Goal: Information Seeking & Learning: Check status

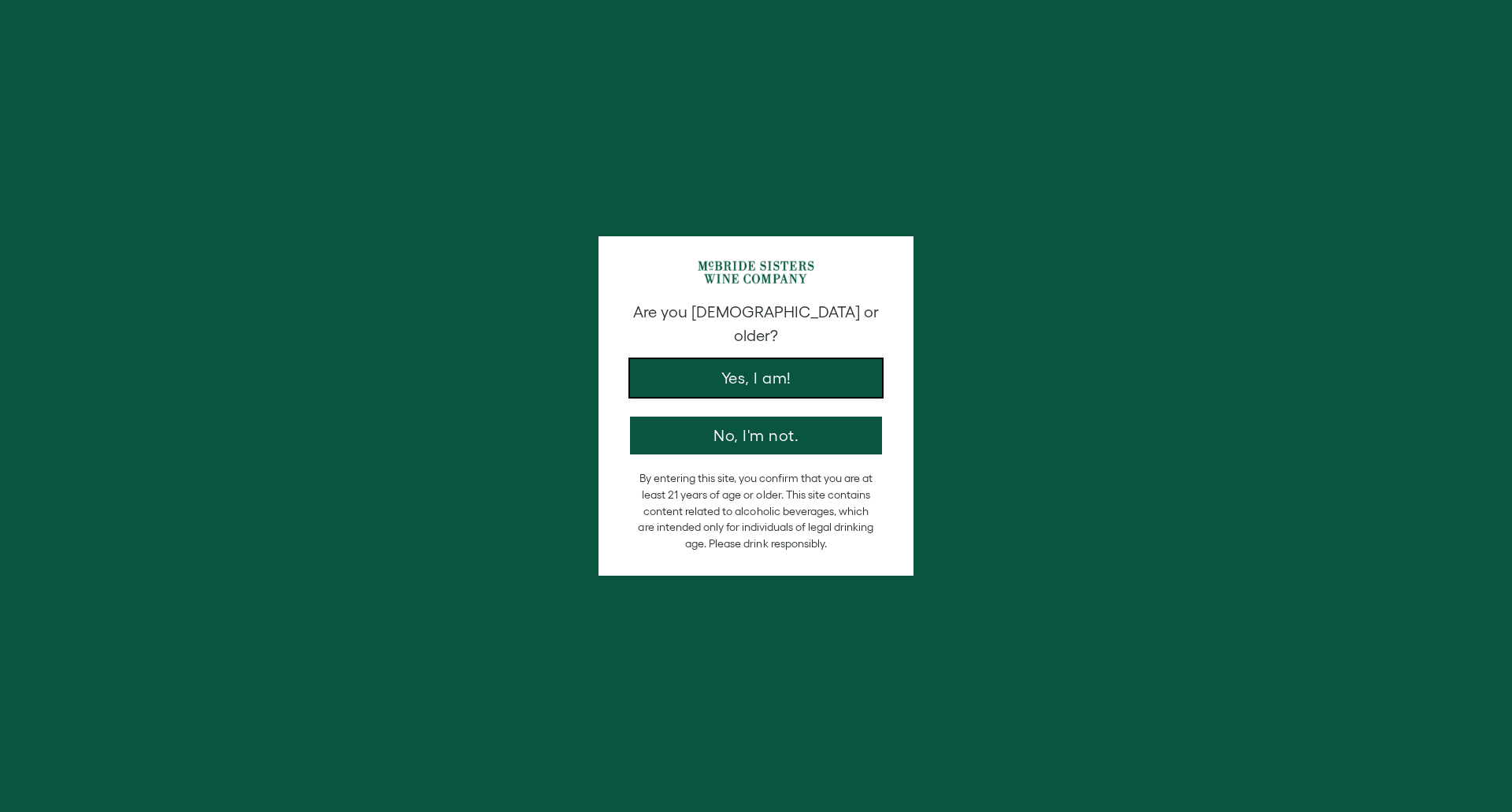
click at [756, 361] on button "Yes, I am!" at bounding box center [756, 378] width 252 height 38
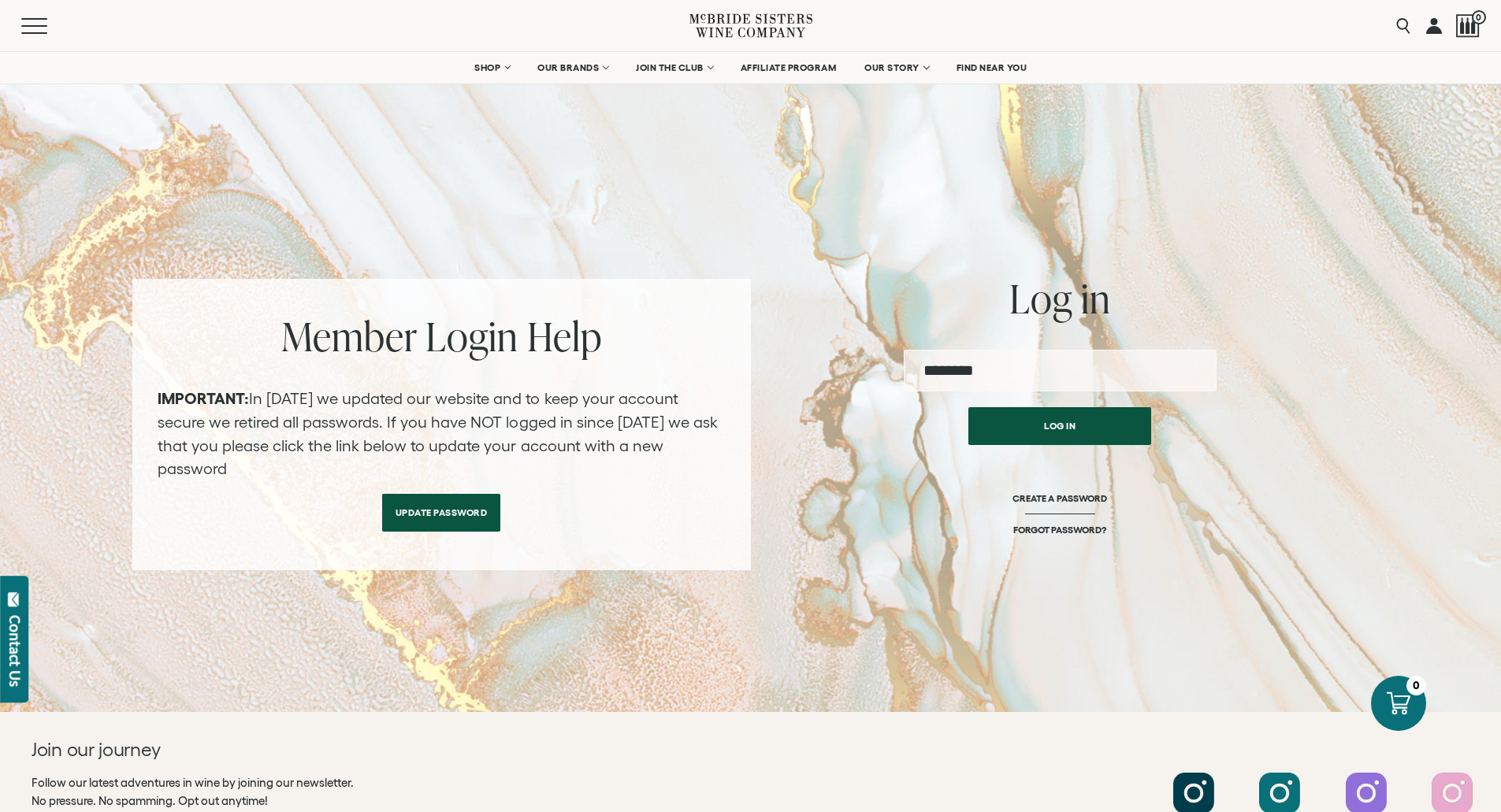
click at [973, 374] on input "email" at bounding box center [1060, 371] width 313 height 41
click at [1046, 430] on button "Log in" at bounding box center [1059, 423] width 183 height 38
click at [1009, 374] on input "email" at bounding box center [1060, 371] width 313 height 41
type input "**********"
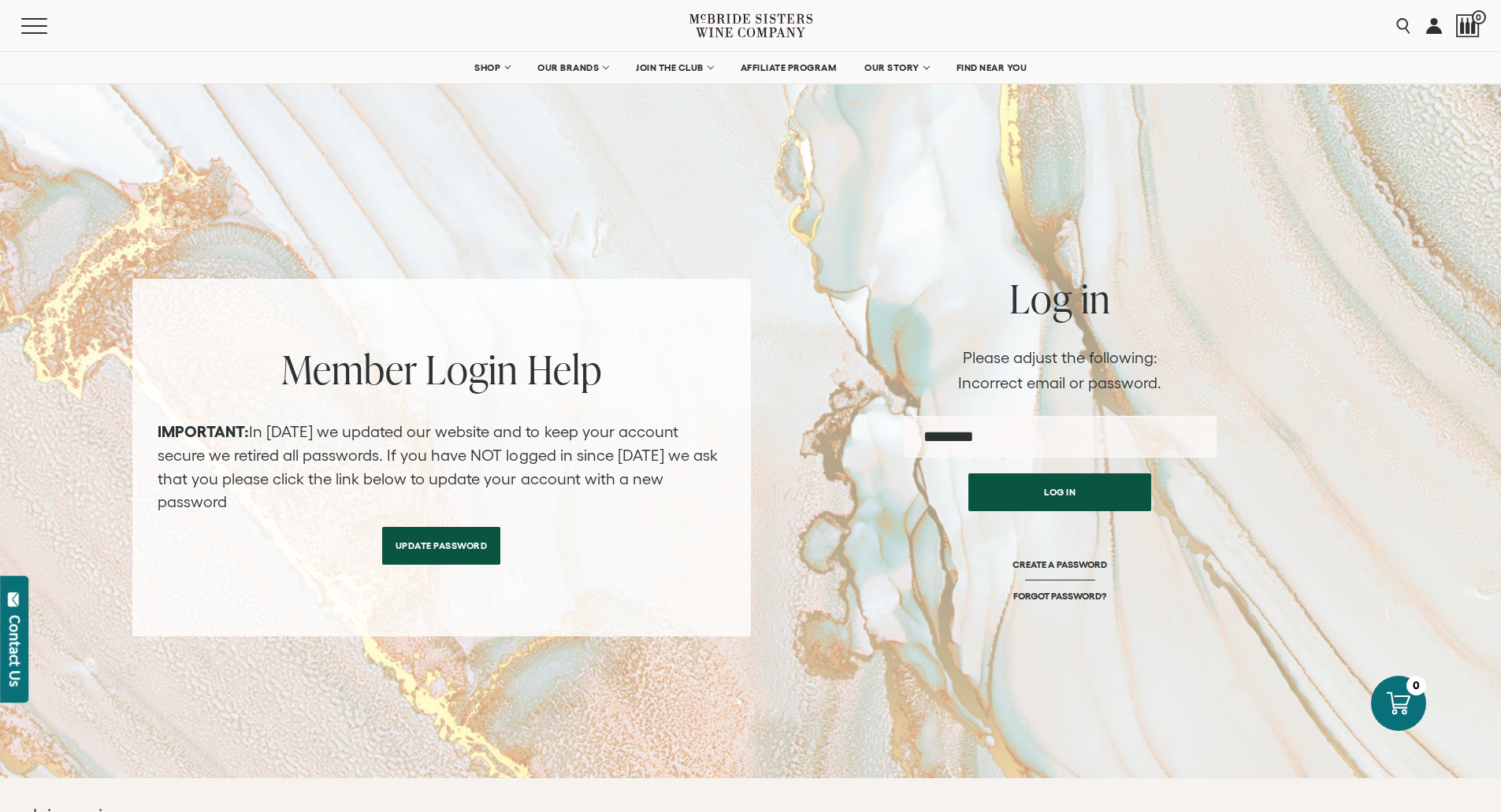
click at [971, 437] on input "email" at bounding box center [1060, 437] width 313 height 41
click at [988, 441] on input "email" at bounding box center [1060, 437] width 313 height 41
type input "**********"
click at [1049, 487] on button "Log in" at bounding box center [1059, 489] width 183 height 38
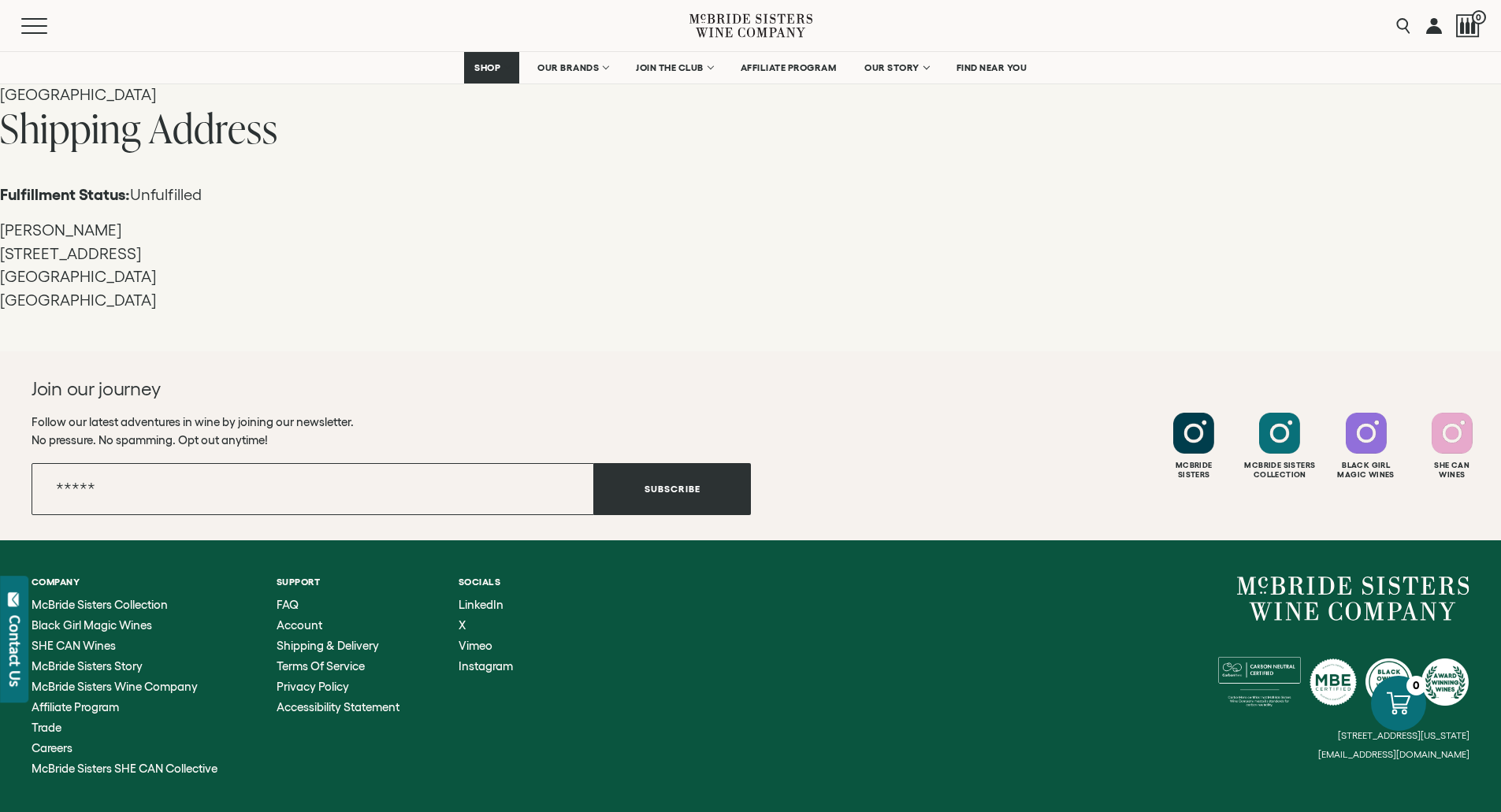
scroll to position [1802, 0]
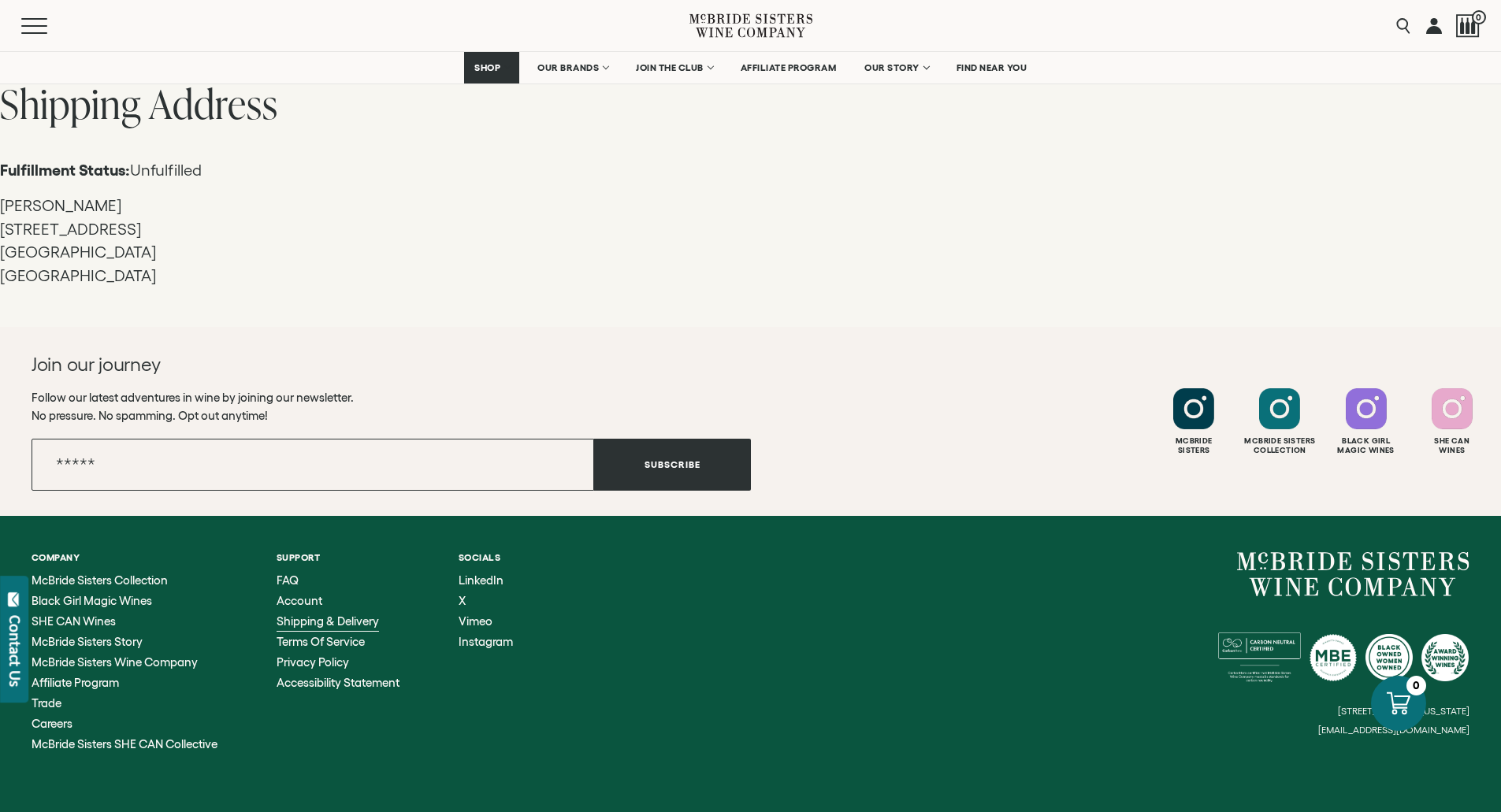
click at [323, 619] on span "Shipping & Delivery" at bounding box center [327, 621] width 103 height 13
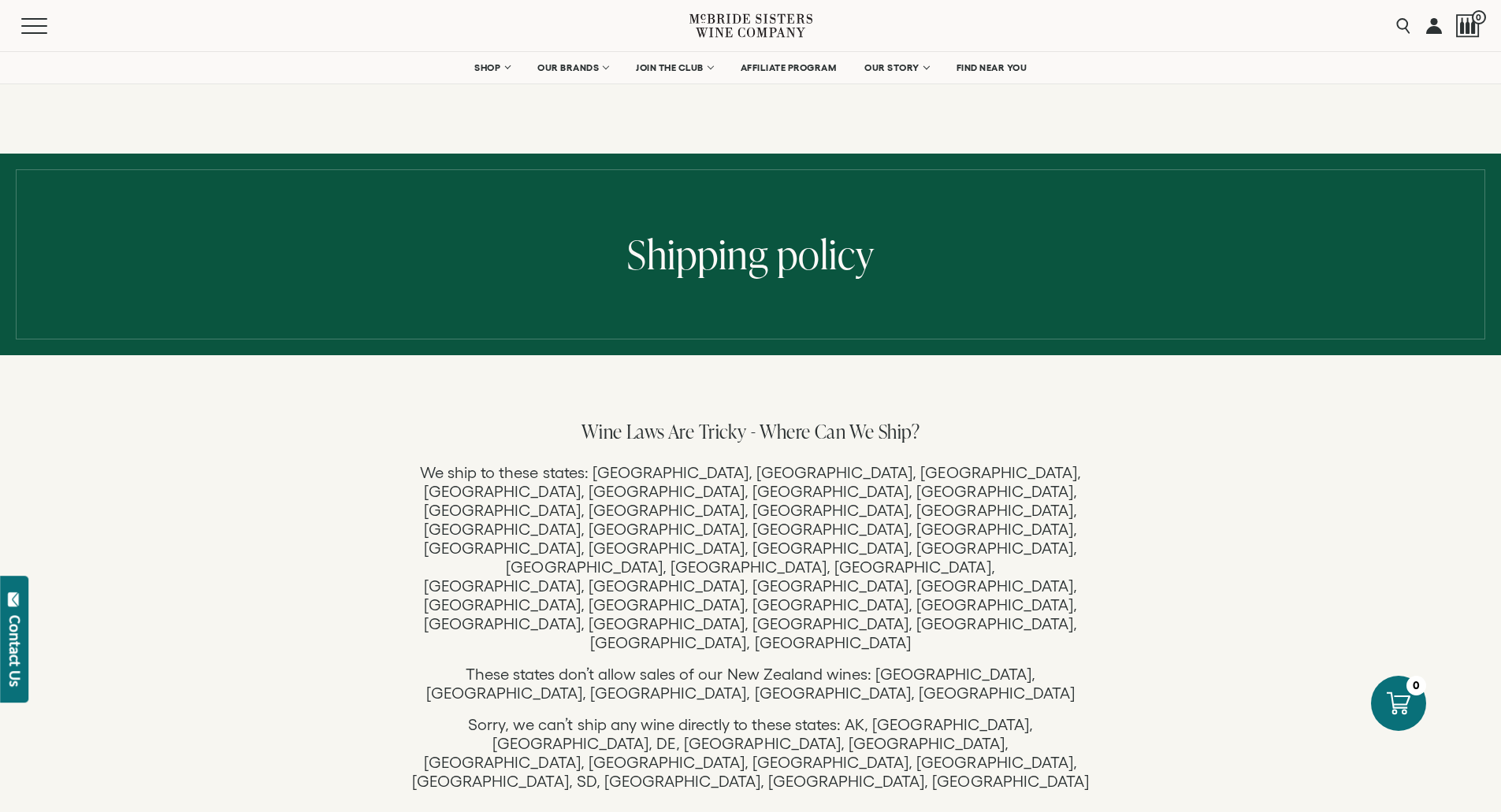
scroll to position [79, 0]
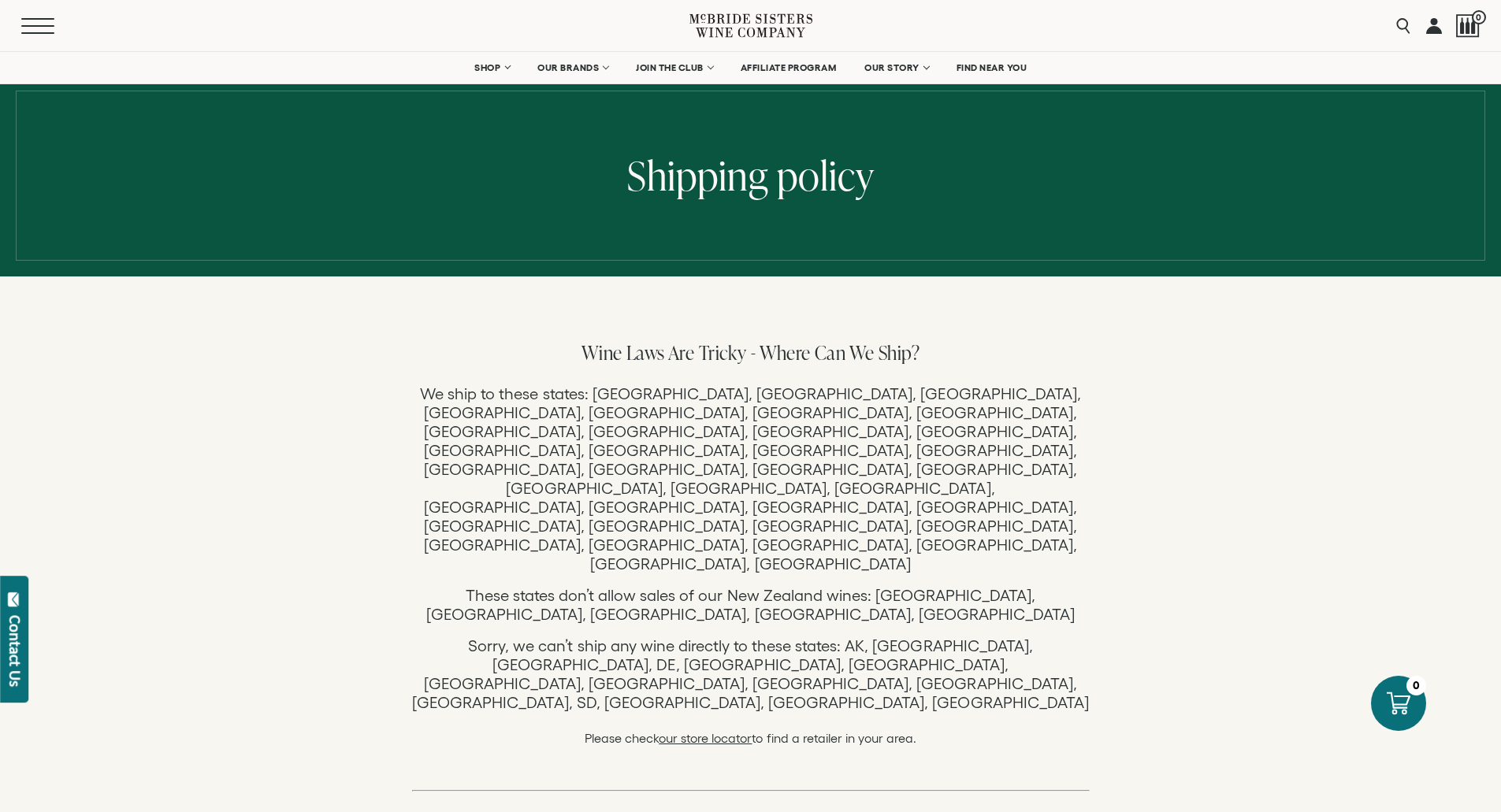
click at [26, 25] on span "Mobile Menu Trigger" at bounding box center [38, 26] width 33 height 2
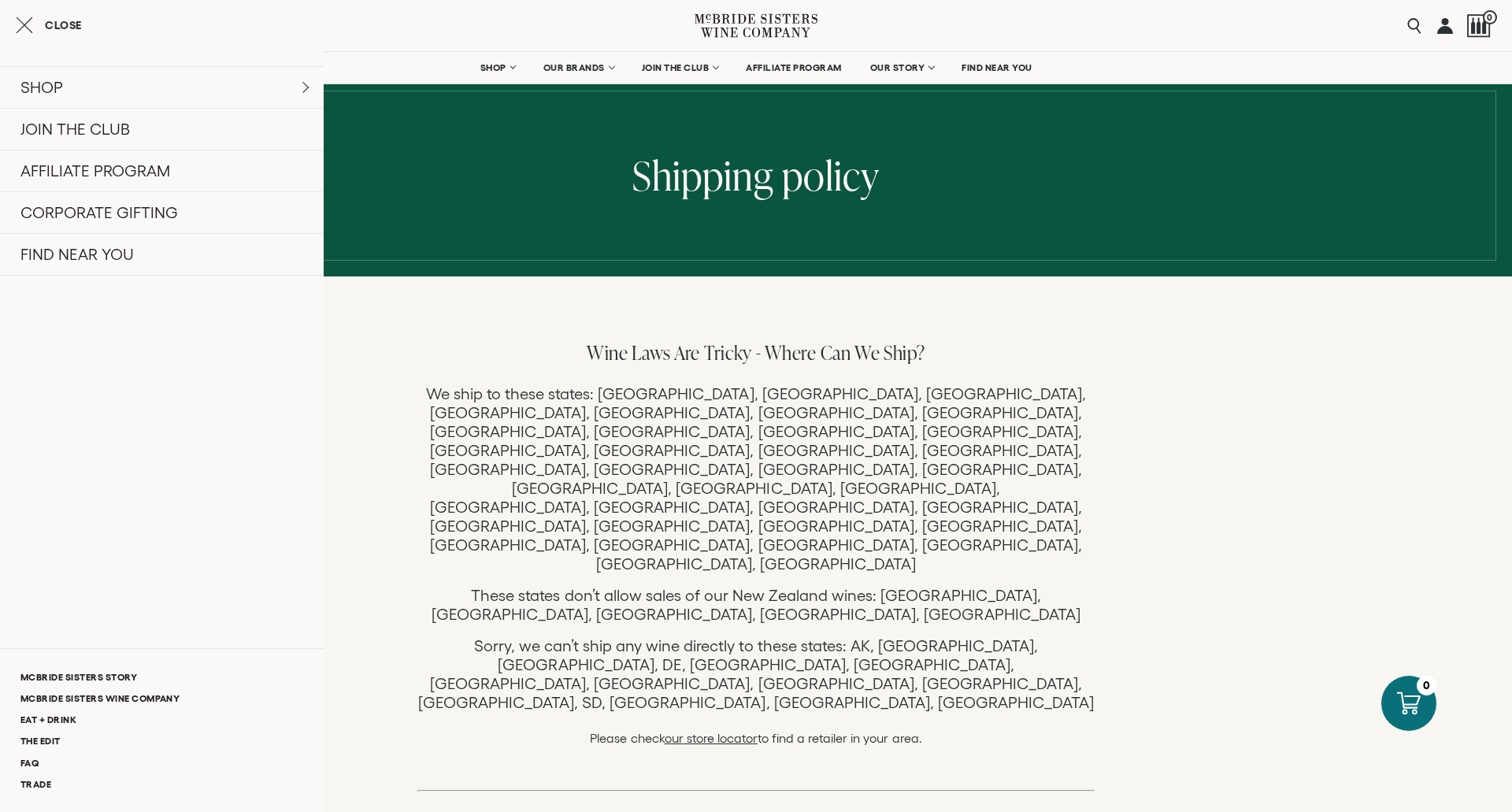
click at [25, 26] on line "Close cart" at bounding box center [25, 25] width 15 height 15
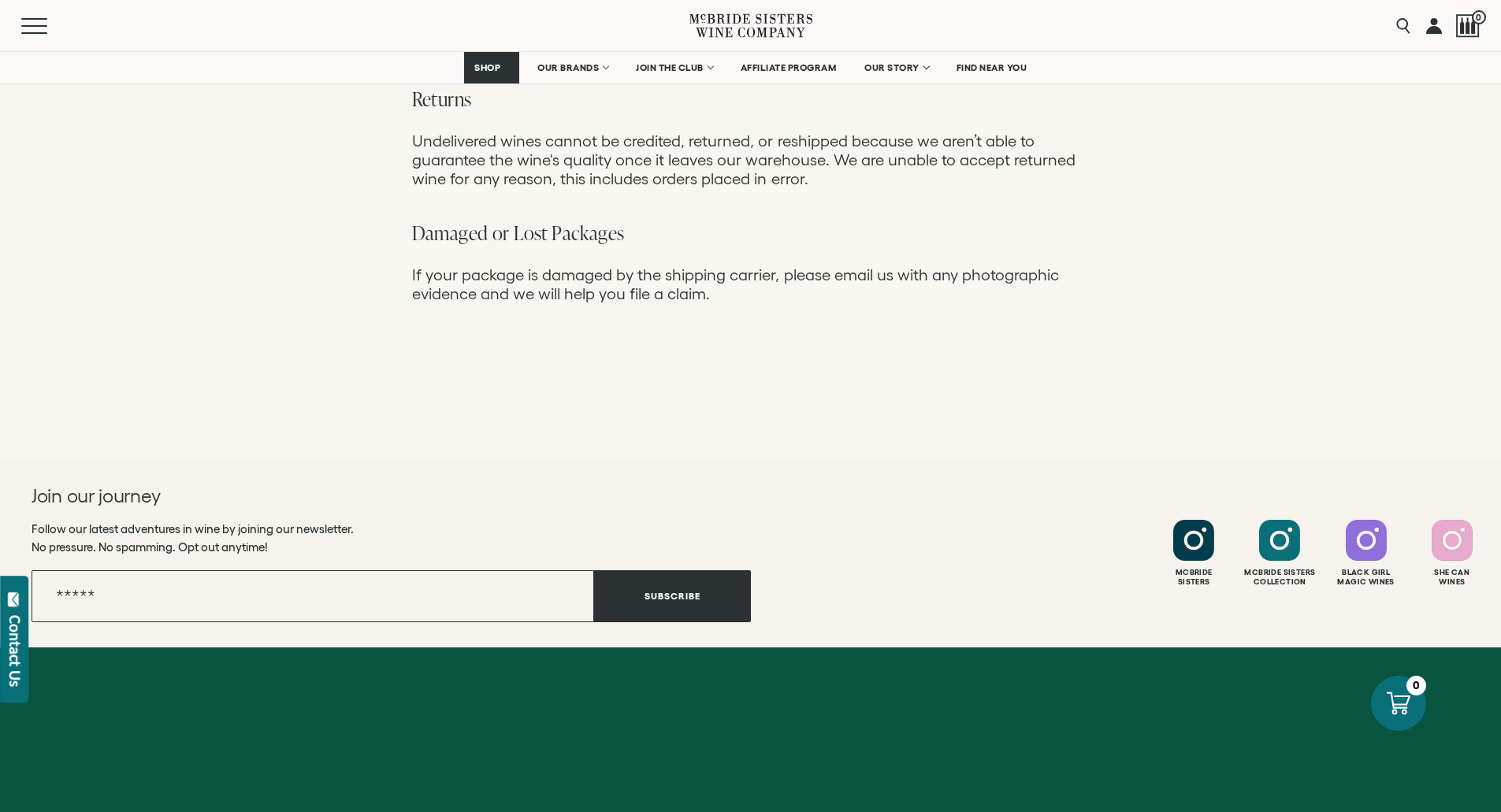
scroll to position [1412, 0]
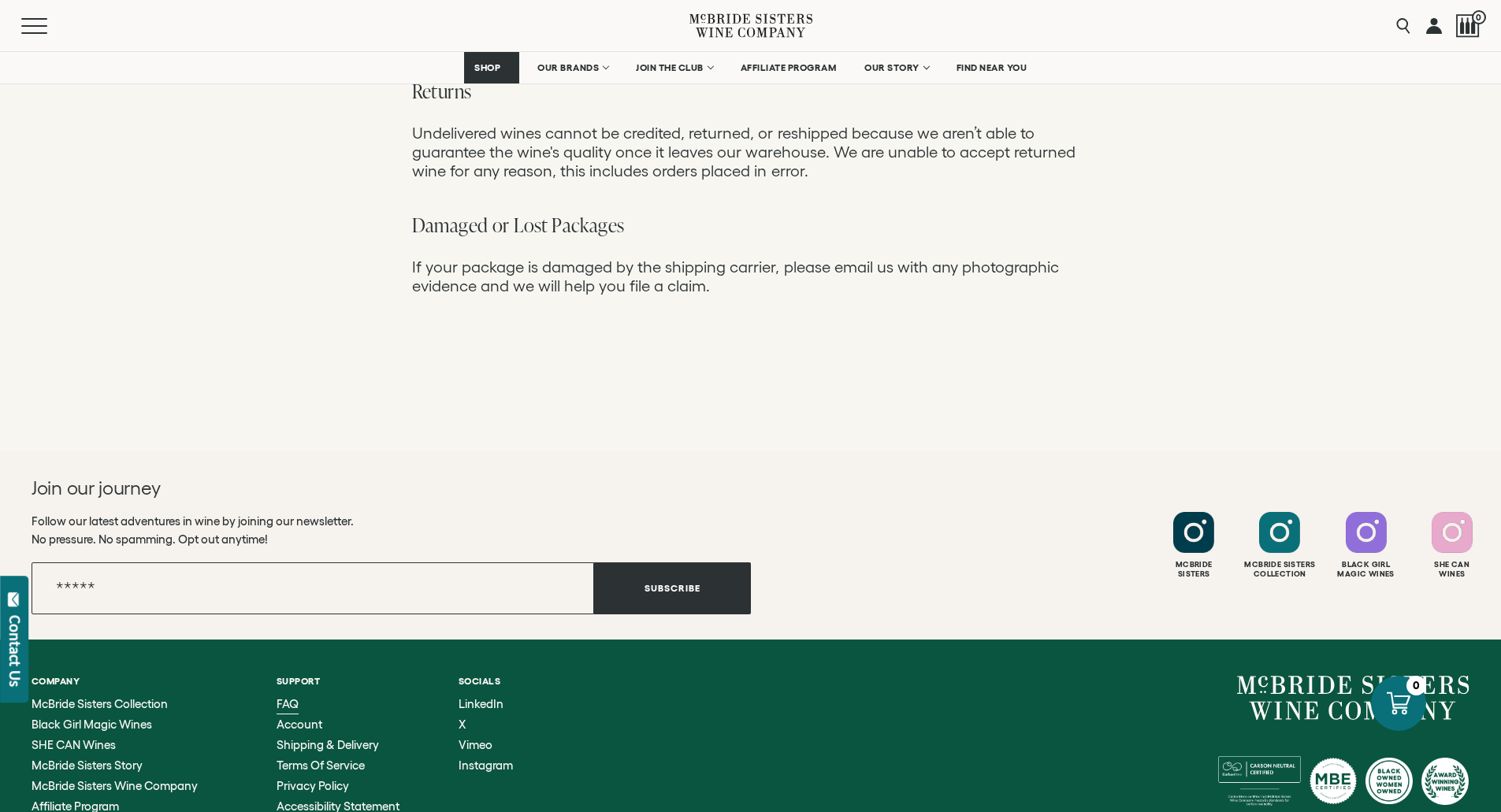
click at [289, 697] on span "FAQ" at bounding box center [287, 704] width 22 height 13
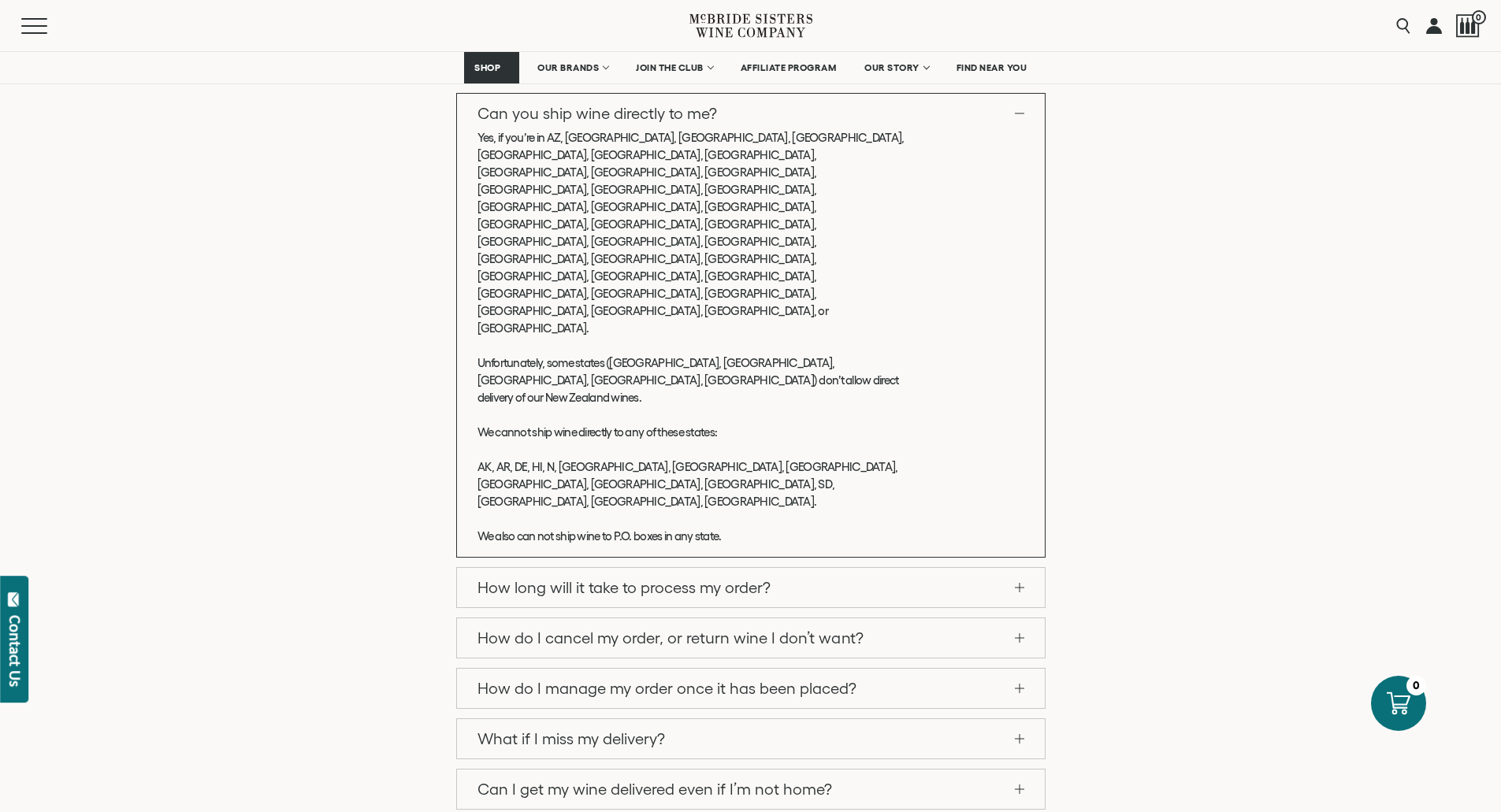
scroll to position [552, 0]
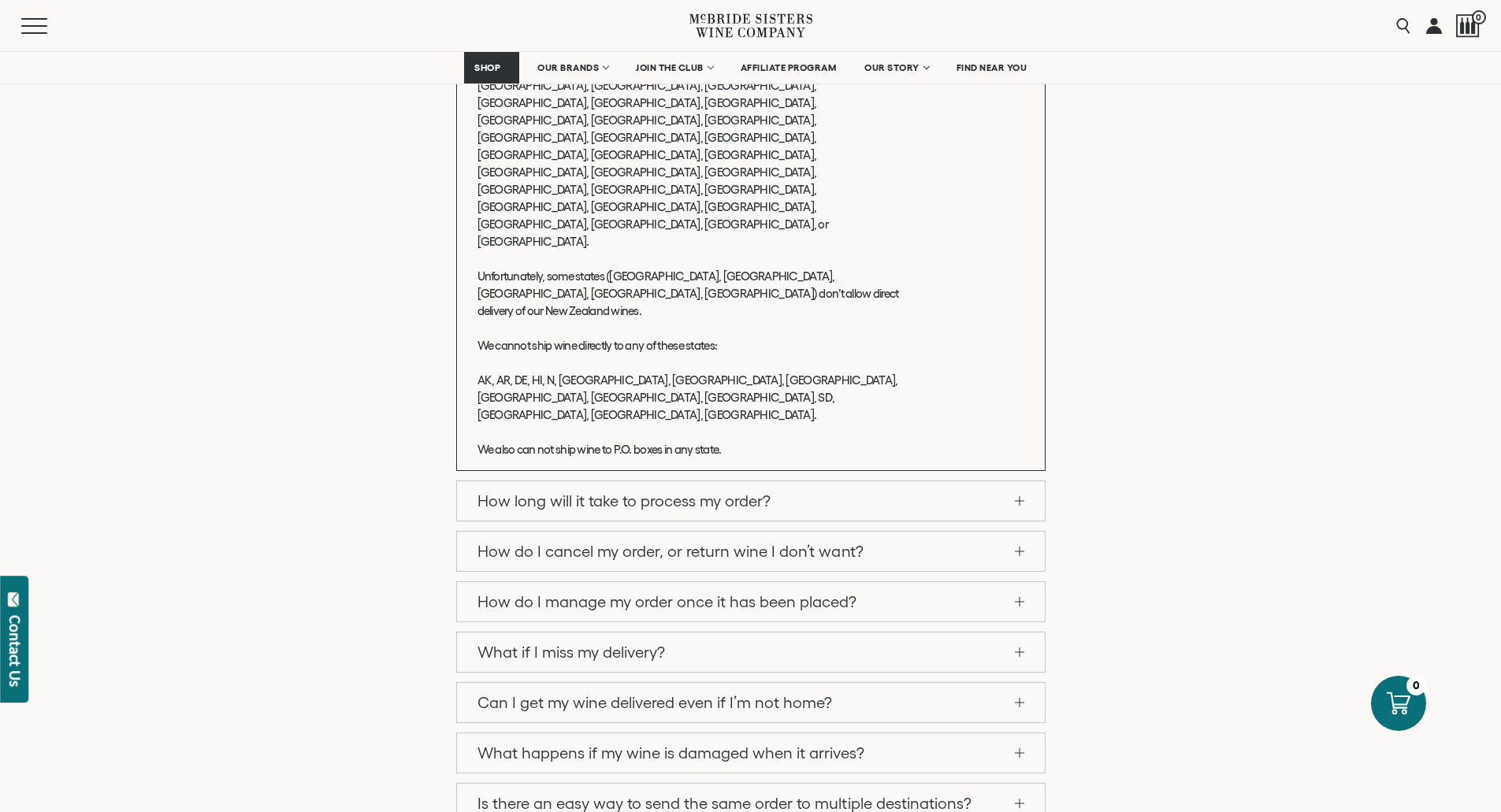
click at [1014, 481] on link "How long will it take to process my order?" at bounding box center [750, 501] width 588 height 40
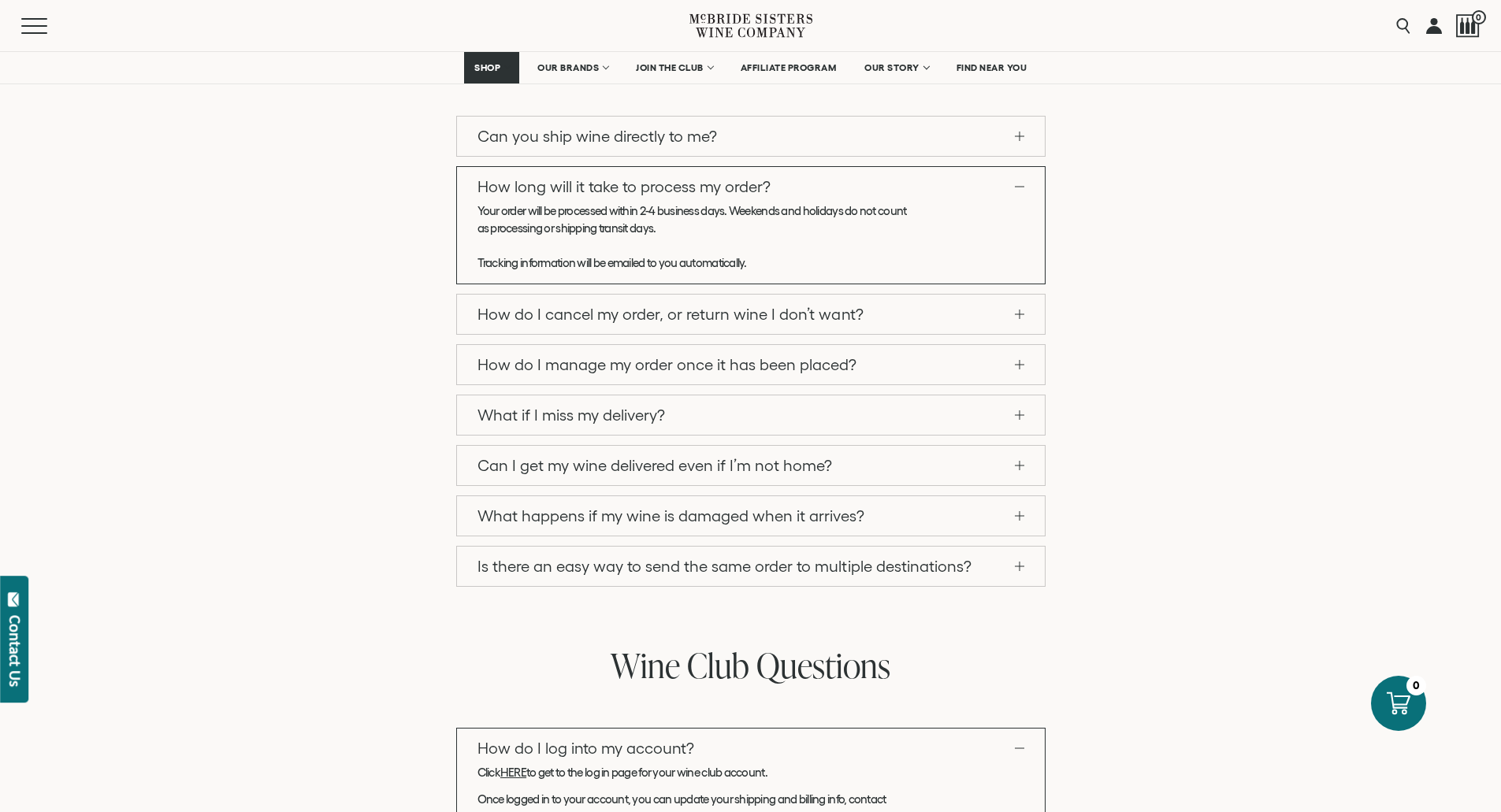
scroll to position [394, 0]
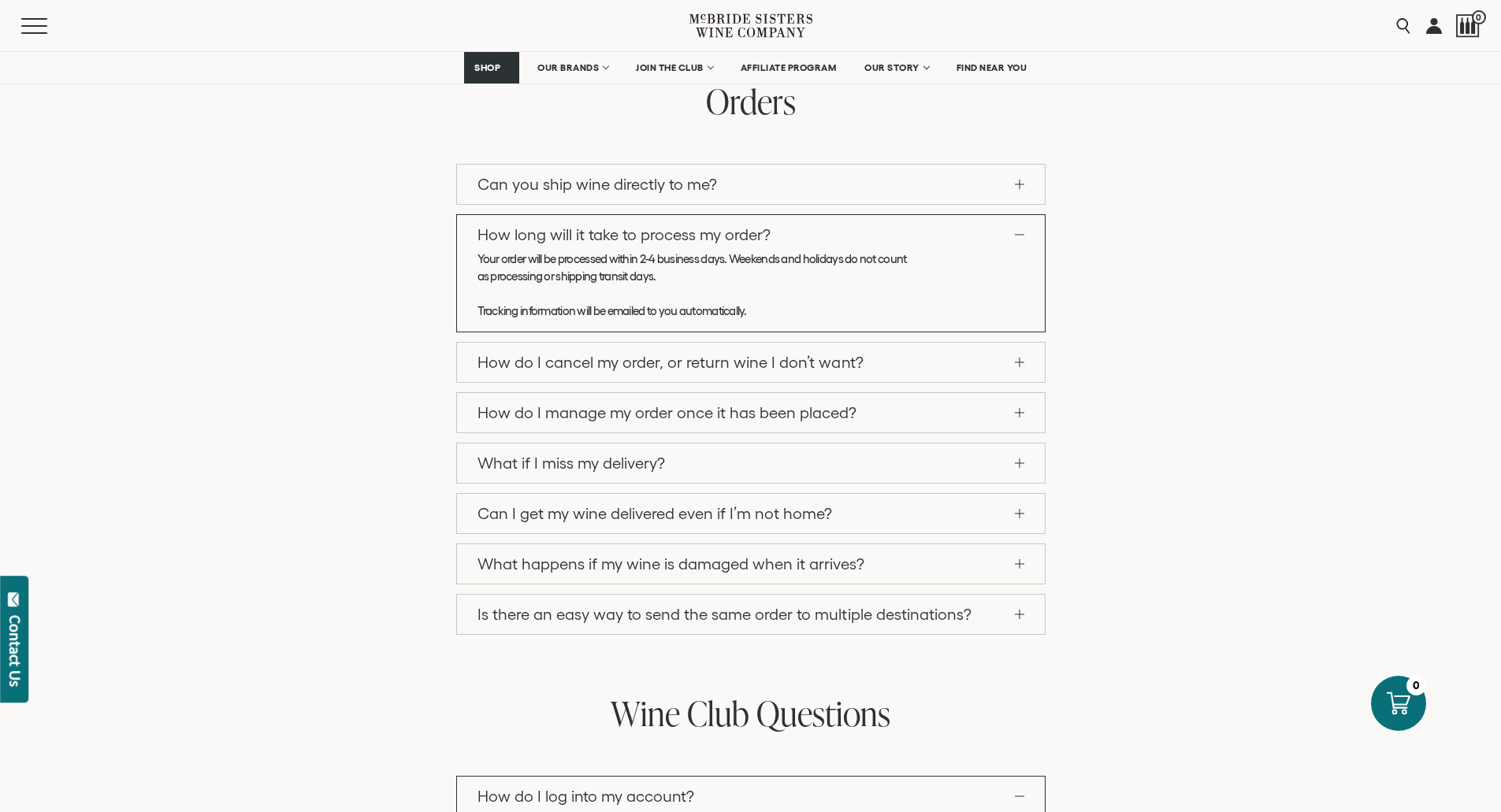
click at [1018, 367] on link "How do I cancel my order, or return wine I don’t want?" at bounding box center [750, 362] width 588 height 40
